Goal: Entertainment & Leisure: Consume media (video, audio)

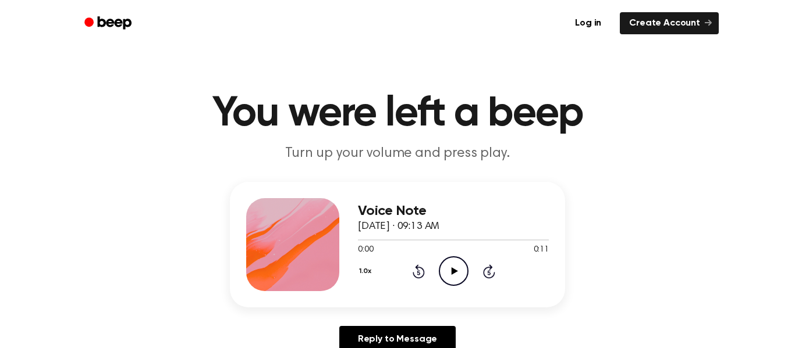
click at [455, 268] on icon "Play Audio" at bounding box center [454, 272] width 30 height 30
click at [451, 275] on icon at bounding box center [454, 272] width 6 height 8
click at [457, 266] on icon "Play Audio" at bounding box center [454, 272] width 30 height 30
